Goal: Task Accomplishment & Management: Manage account settings

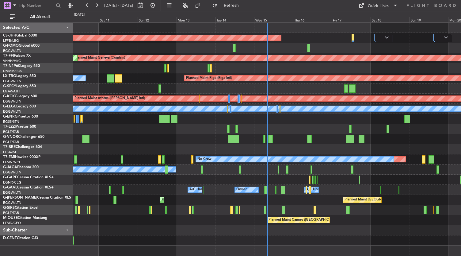
click at [231, 202] on div "Planned Maint [GEOGRAPHIC_DATA] ([GEOGRAPHIC_DATA]) Unplanned Maint [GEOGRAPHIC…" at bounding box center [267, 200] width 388 height 10
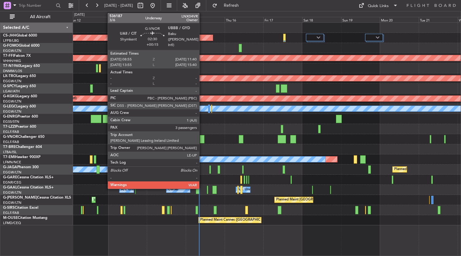
click at [202, 137] on div at bounding box center [202, 139] width 5 height 8
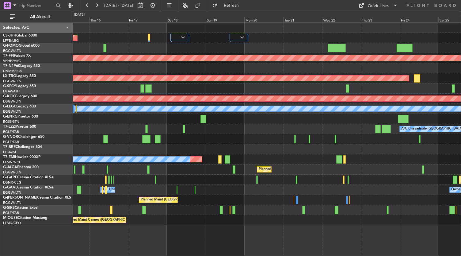
click at [112, 114] on div at bounding box center [267, 119] width 388 height 10
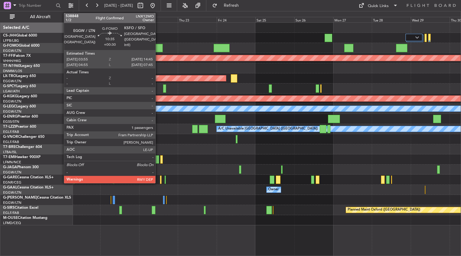
click at [158, 45] on div at bounding box center [154, 48] width 18 height 8
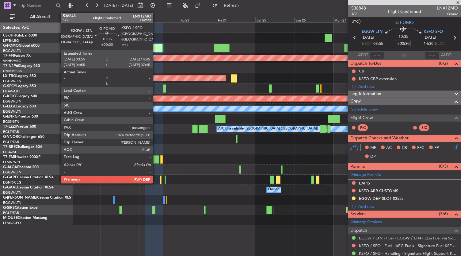
click at [156, 46] on div at bounding box center [154, 48] width 18 height 8
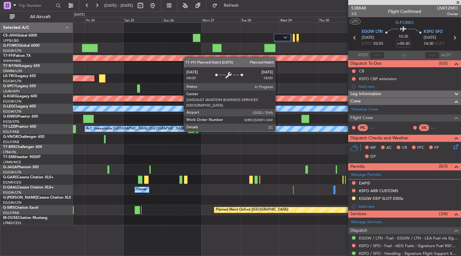
click at [61, 60] on div "Planned Maint Geneva (Cointrin) Planned Maint [GEOGRAPHIC_DATA] (Riga Intl) Pla…" at bounding box center [230, 133] width 461 height 245
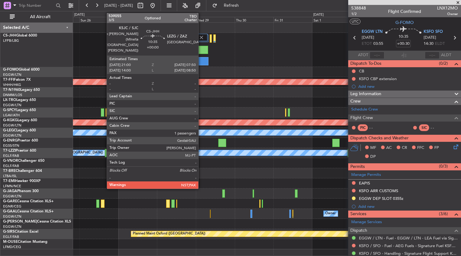
click at [201, 61] on div at bounding box center [200, 61] width 18 height 8
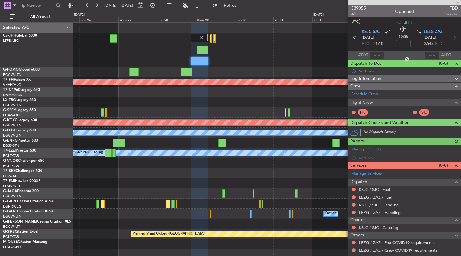
click at [362, 5] on span "539055" at bounding box center [358, 8] width 15 height 6
click at [244, 7] on span "Refresh" at bounding box center [231, 5] width 26 height 4
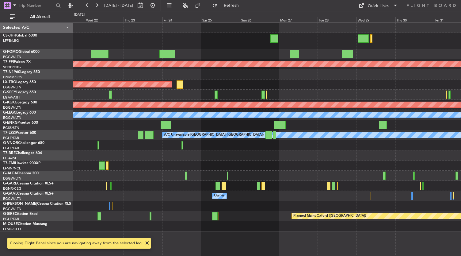
click at [306, 59] on div "Planned Maint Geneva (Cointrin) Planned Maint [GEOGRAPHIC_DATA] (Riga Intl) Pla…" at bounding box center [267, 127] width 388 height 208
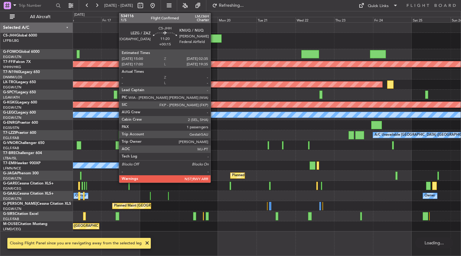
click at [214, 39] on div at bounding box center [212, 38] width 19 height 8
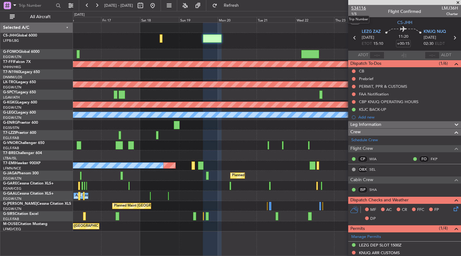
click at [360, 8] on span "534116" at bounding box center [358, 8] width 15 height 6
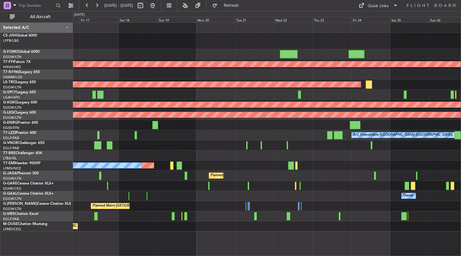
click at [325, 243] on div "Planned Maint [GEOGRAPHIC_DATA] ([GEOGRAPHIC_DATA]) Planned Maint Geneva ([GEOG…" at bounding box center [267, 138] width 388 height 233
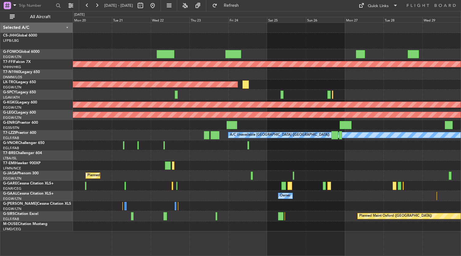
click at [66, 170] on div "Planned Maint Geneva (Cointrin) Planned Maint [GEOGRAPHIC_DATA] (Riga Intl) Pla…" at bounding box center [230, 133] width 461 height 245
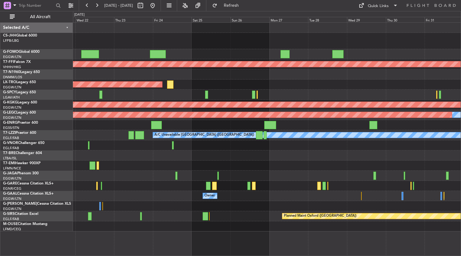
click at [302, 93] on div "Planned Maint Geneva (Cointrin) Planned Maint [GEOGRAPHIC_DATA] (Riga Intl) Pla…" at bounding box center [267, 127] width 388 height 208
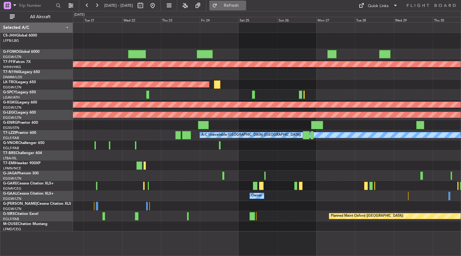
click at [237, 6] on button "Refresh" at bounding box center [227, 6] width 37 height 10
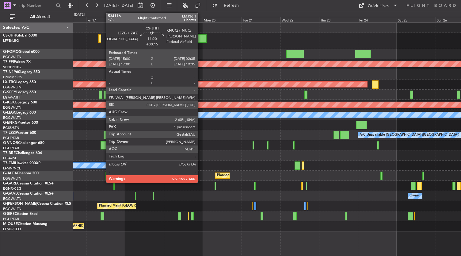
click at [201, 40] on div at bounding box center [197, 38] width 19 height 8
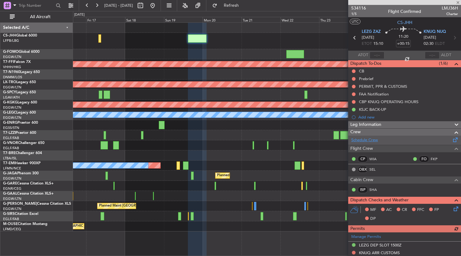
click at [369, 138] on link "Schedule Crew" at bounding box center [364, 140] width 27 height 6
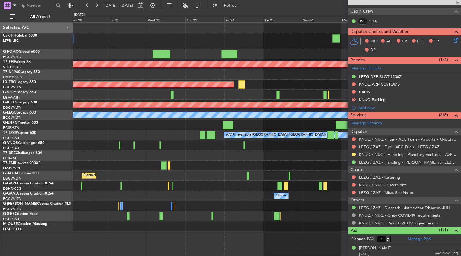
click at [73, 39] on div at bounding box center [267, 41] width 388 height 16
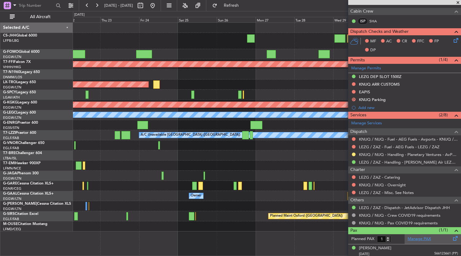
click at [416, 238] on link "Manage PAX" at bounding box center [419, 239] width 23 height 6
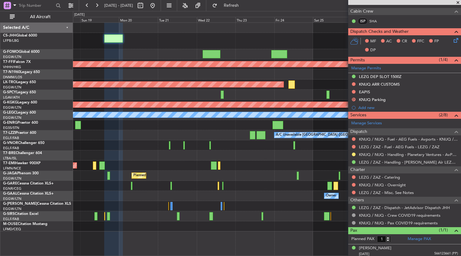
click at [325, 120] on div "Planned Maint Geneva (Cointrin) Planned Maint [GEOGRAPHIC_DATA] (Riga Intl) Pla…" at bounding box center [267, 127] width 388 height 208
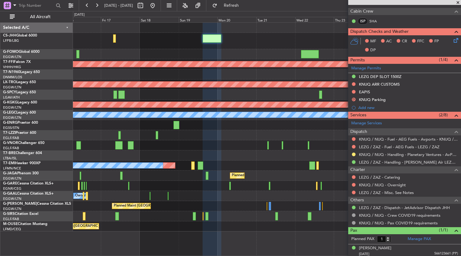
click at [244, 93] on div "Planned Maint [GEOGRAPHIC_DATA] ([GEOGRAPHIC_DATA]) Planned Maint Geneva ([GEOG…" at bounding box center [267, 127] width 388 height 208
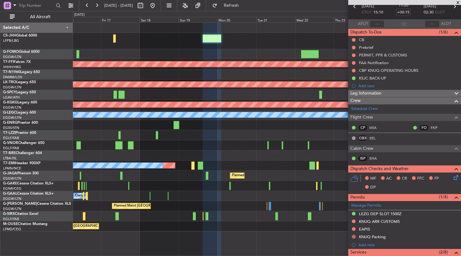
scroll to position [18, 0]
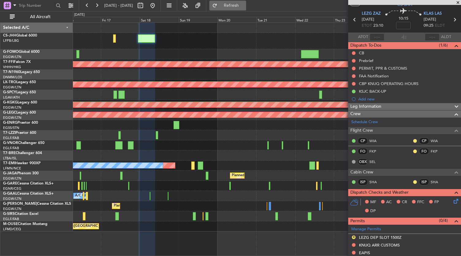
click at [244, 5] on span "Refresh" at bounding box center [231, 5] width 26 height 4
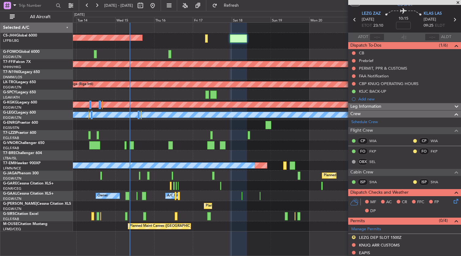
click at [125, 98] on div "Planned Maint [GEOGRAPHIC_DATA] ([GEOGRAPHIC_DATA]) Planned Maint Geneva ([GEOG…" at bounding box center [267, 127] width 388 height 208
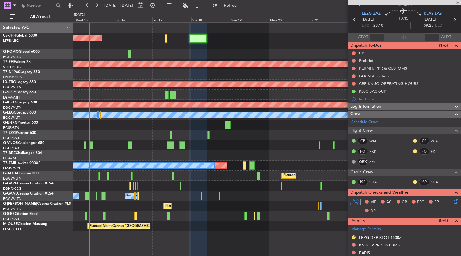
click at [157, 53] on div "Planned Maint [GEOGRAPHIC_DATA] ([GEOGRAPHIC_DATA]) Planned Maint Geneva ([GEOG…" at bounding box center [267, 127] width 388 height 208
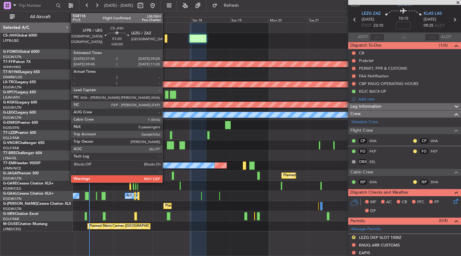
click at [165, 40] on div at bounding box center [166, 38] width 3 height 8
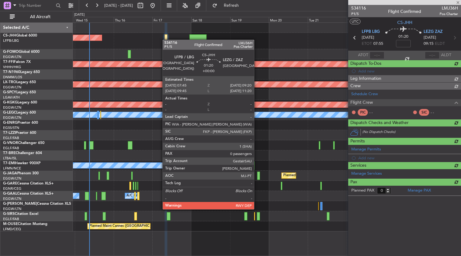
scroll to position [0, 0]
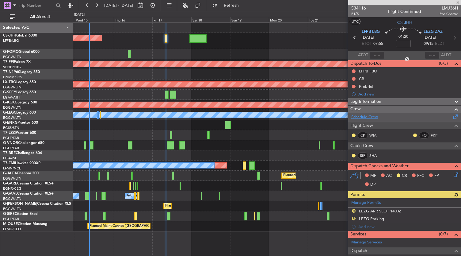
click at [372, 115] on link "Schedule Crew" at bounding box center [364, 117] width 27 height 6
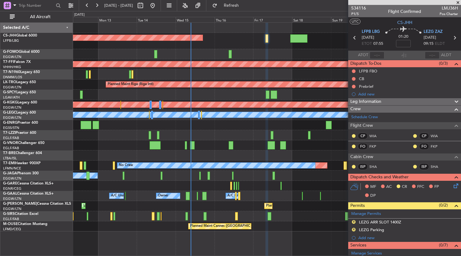
click at [237, 134] on div "A/C Unavailable [GEOGRAPHIC_DATA] ([GEOGRAPHIC_DATA])" at bounding box center [267, 135] width 388 height 10
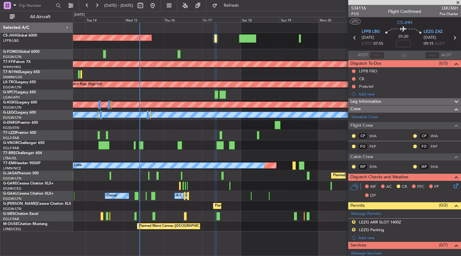
click at [170, 132] on div "A/C Unavailable [GEOGRAPHIC_DATA] ([GEOGRAPHIC_DATA])" at bounding box center [267, 135] width 388 height 10
click at [208, 72] on div "Planned Maint [GEOGRAPHIC_DATA] ([GEOGRAPHIC_DATA]) Planned Maint Geneva ([GEOG…" at bounding box center [267, 127] width 388 height 208
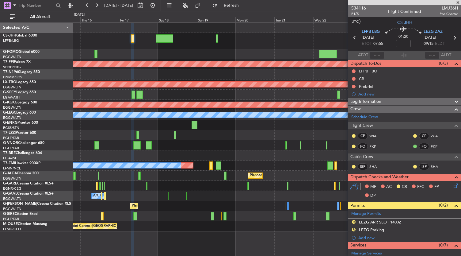
click at [129, 39] on div "Planned Maint [GEOGRAPHIC_DATA] ([GEOGRAPHIC_DATA])" at bounding box center [267, 41] width 388 height 16
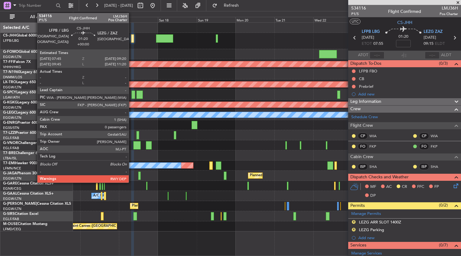
click at [132, 40] on div at bounding box center [132, 38] width 3 height 8
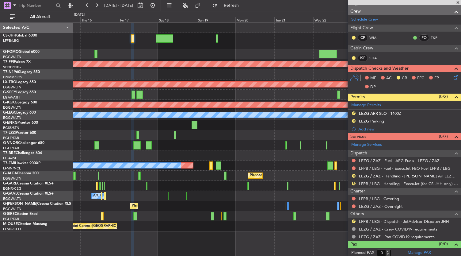
scroll to position [28, 0]
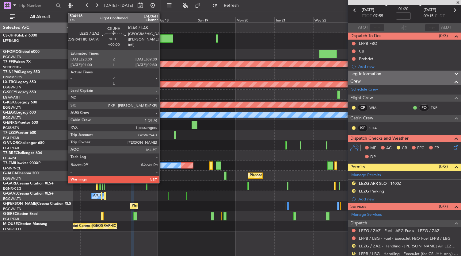
click at [162, 36] on div at bounding box center [164, 38] width 17 height 8
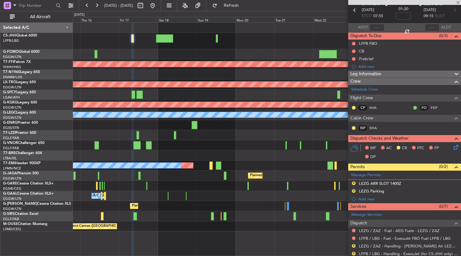
type input "1"
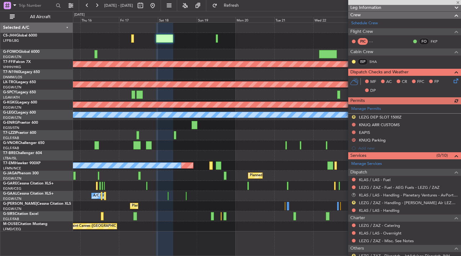
scroll to position [165, 0]
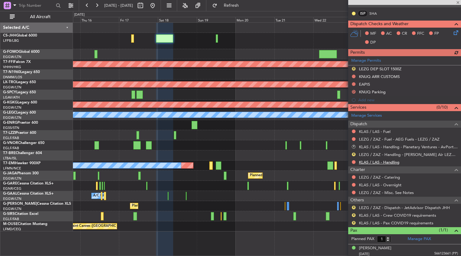
click at [370, 160] on link "KLAS / LAS - Handling" at bounding box center [379, 161] width 40 height 5
click at [375, 130] on link "KLAS / LAS - Fuel" at bounding box center [375, 131] width 32 height 5
click at [214, 40] on div "Planned Maint [GEOGRAPHIC_DATA] ([GEOGRAPHIC_DATA])" at bounding box center [267, 41] width 388 height 16
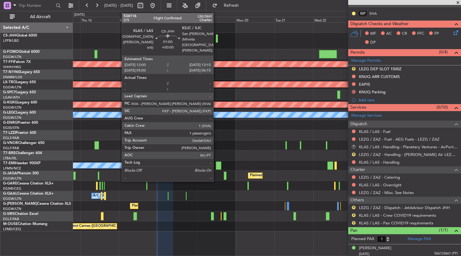
click at [216, 41] on div at bounding box center [217, 38] width 2 height 8
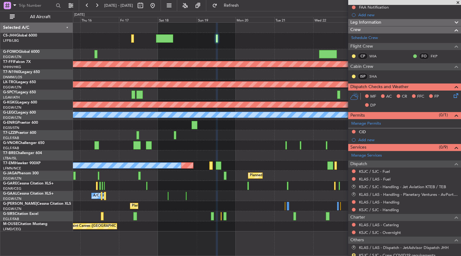
scroll to position [147, 0]
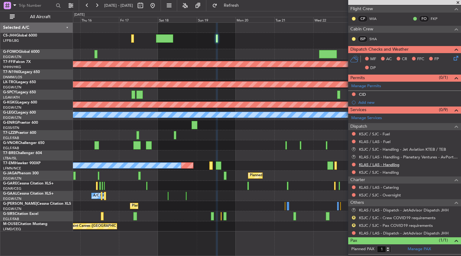
click at [379, 164] on link "KLAS / LAS - Handling" at bounding box center [379, 164] width 40 height 5
click at [370, 142] on link "KLAS / LAS - Fuel" at bounding box center [375, 141] width 32 height 5
click at [379, 170] on div "KLAS / LAS - Handling" at bounding box center [379, 170] width 0 height 0
click at [386, 171] on link "KSJC / SJC - Handling" at bounding box center [379, 171] width 40 height 5
click at [369, 133] on link "KSJC / SJC - Fuel" at bounding box center [374, 133] width 31 height 5
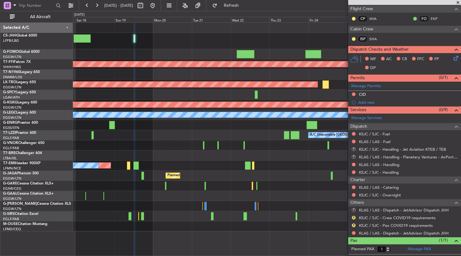
click at [136, 61] on div "Planned Maint [GEOGRAPHIC_DATA] ([GEOGRAPHIC_DATA]) Planned Maint Geneva ([GEOG…" at bounding box center [267, 127] width 388 height 208
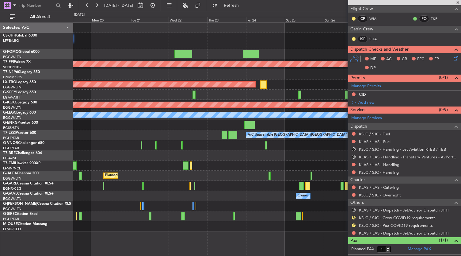
click at [221, 54] on div at bounding box center [267, 54] width 388 height 10
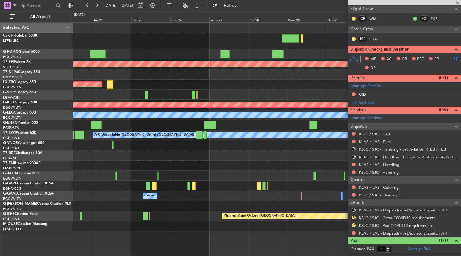
click at [110, 38] on div at bounding box center [267, 41] width 388 height 16
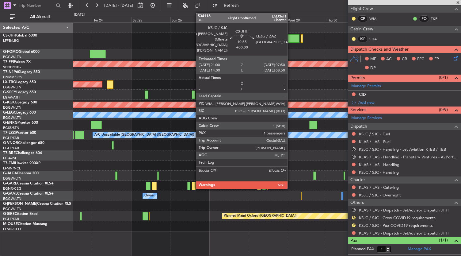
click at [290, 38] on div at bounding box center [291, 38] width 18 height 8
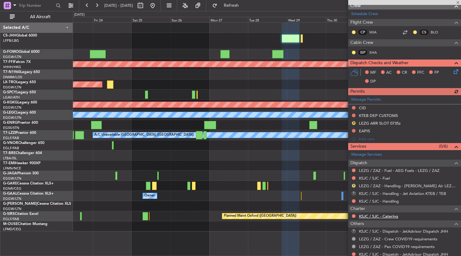
scroll to position [142, 0]
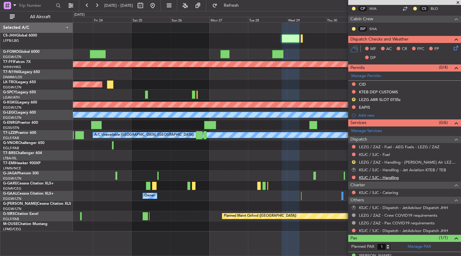
click at [381, 175] on link "KSJC / SJC - Handling" at bounding box center [379, 177] width 40 height 5
click at [378, 152] on link "KSJC / SJC - Fuel" at bounding box center [374, 154] width 31 height 5
click at [157, 7] on button at bounding box center [153, 6] width 10 height 10
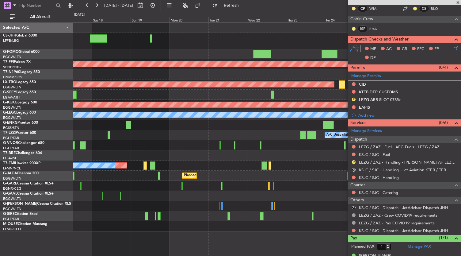
click at [164, 55] on div "Planned Maint [GEOGRAPHIC_DATA] ([GEOGRAPHIC_DATA]) Planned Maint Geneva ([GEOG…" at bounding box center [267, 127] width 388 height 208
click at [104, 38] on div at bounding box center [98, 38] width 17 height 8
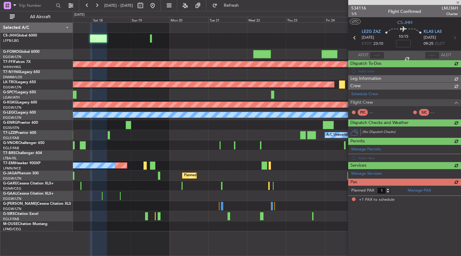
scroll to position [0, 0]
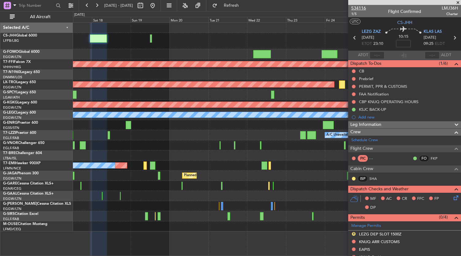
click at [361, 7] on span "534116" at bounding box center [358, 8] width 15 height 6
click at [238, 190] on div "Planned Maint [GEOGRAPHIC_DATA] ([GEOGRAPHIC_DATA]) Planned Maint Geneva ([GEOG…" at bounding box center [267, 127] width 388 height 208
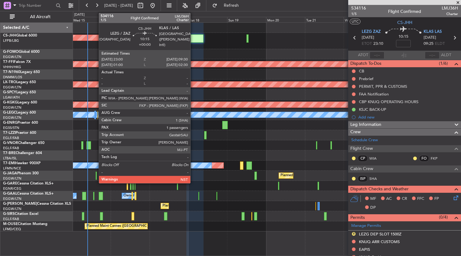
click at [193, 38] on div at bounding box center [194, 38] width 17 height 8
